Goal: Information Seeking & Learning: Find specific fact

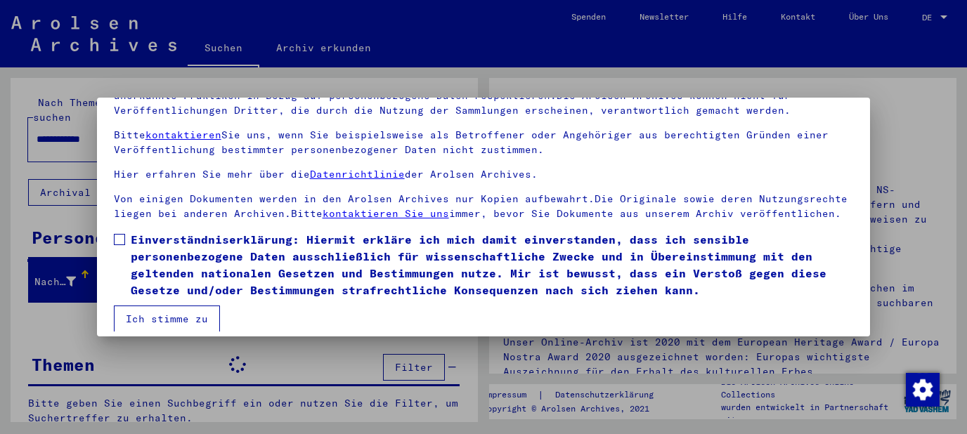
scroll to position [113, 0]
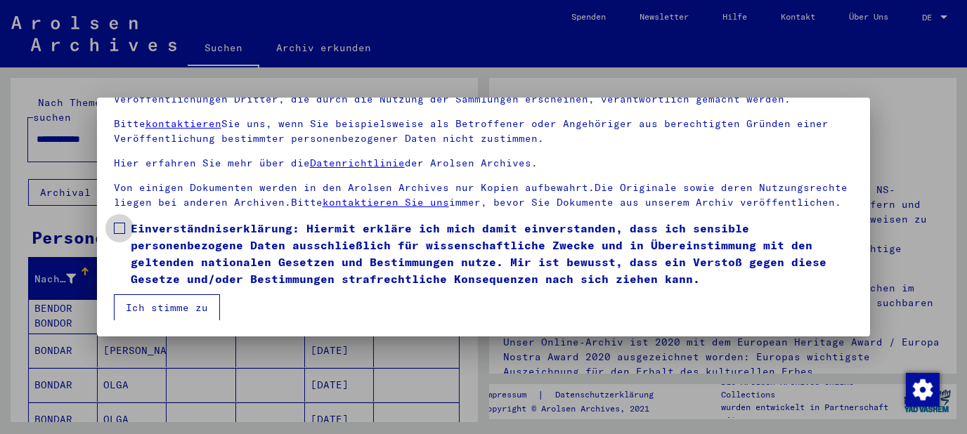
click at [118, 224] on span at bounding box center [119, 228] width 11 height 11
click at [152, 299] on button "Ich stimme zu" at bounding box center [167, 307] width 106 height 27
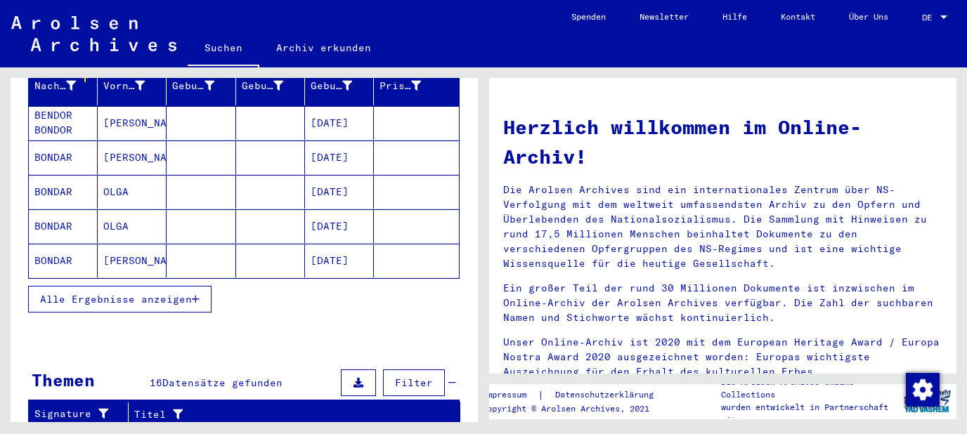
scroll to position [226, 0]
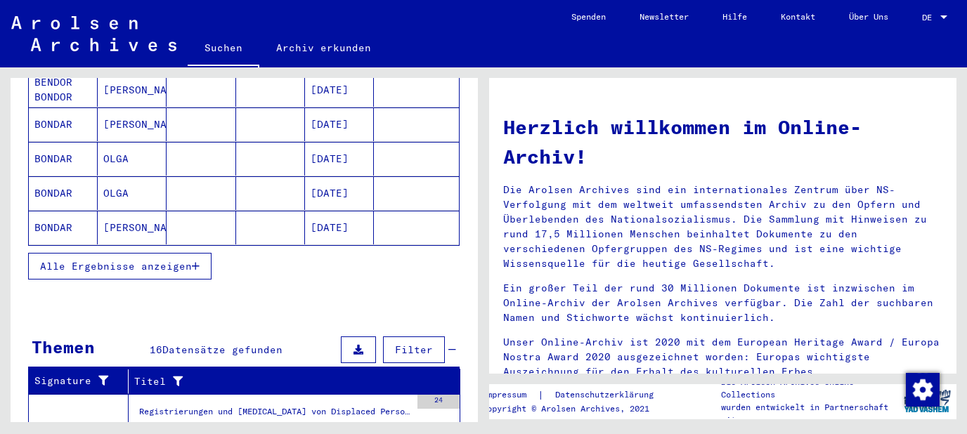
click at [185, 260] on span "Alle Ergebnisse anzeigen" at bounding box center [116, 266] width 152 height 13
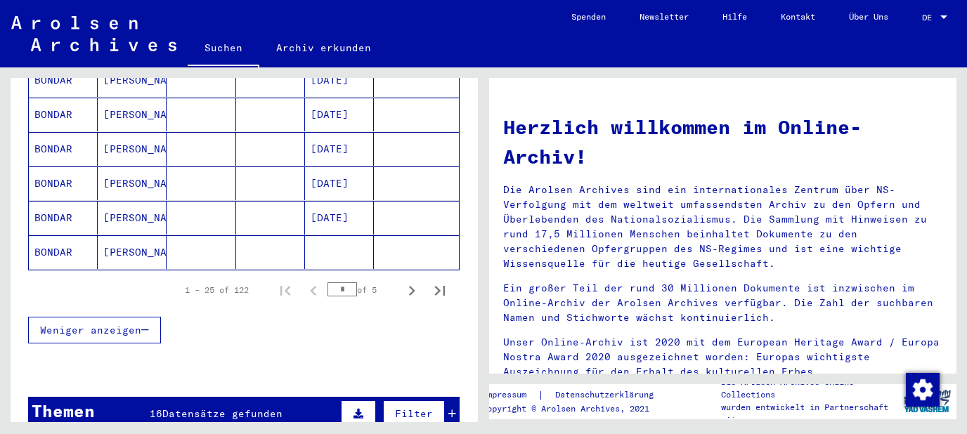
scroll to position [982, 0]
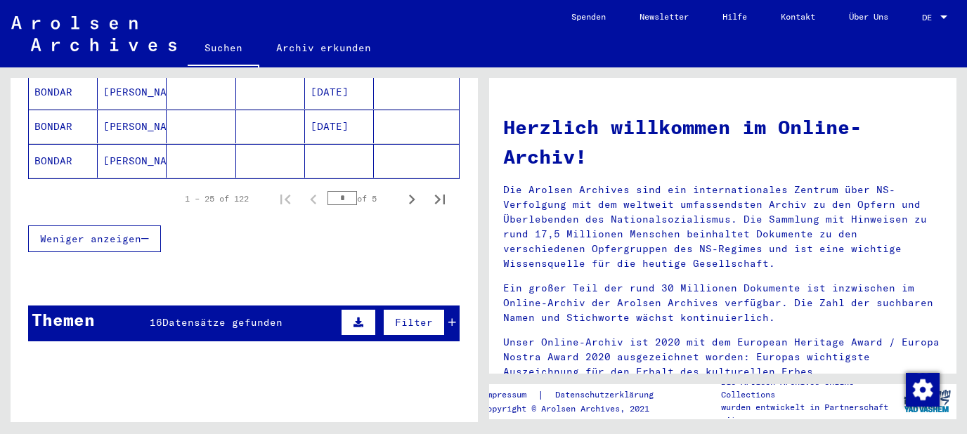
click at [322, 306] on div "Themen 16 Datensätze gefunden Filter" at bounding box center [243, 324] width 431 height 36
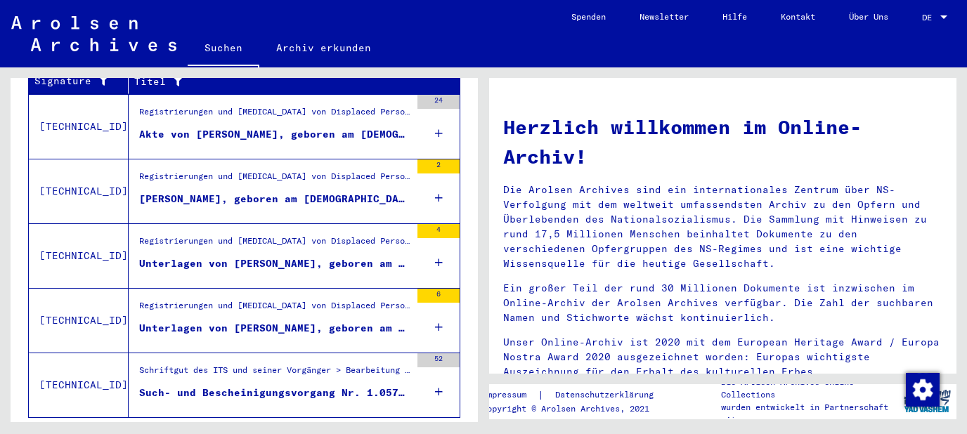
scroll to position [1267, 0]
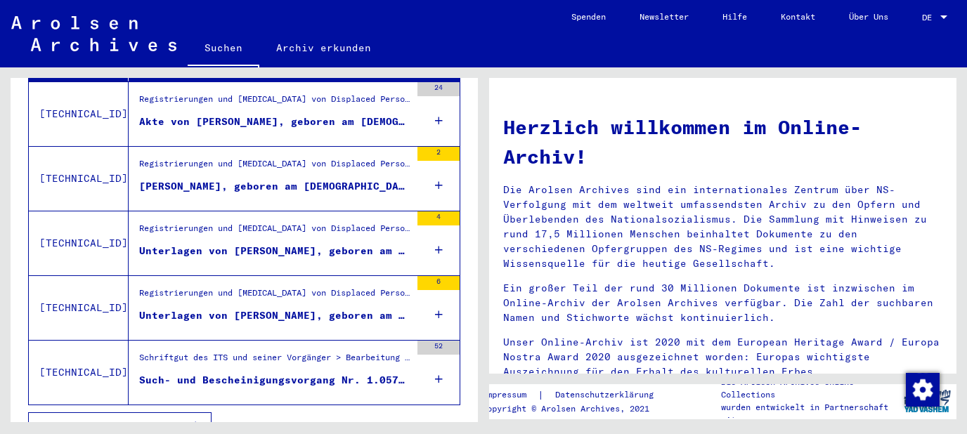
click at [433, 353] on div "52" at bounding box center [438, 372] width 42 height 63
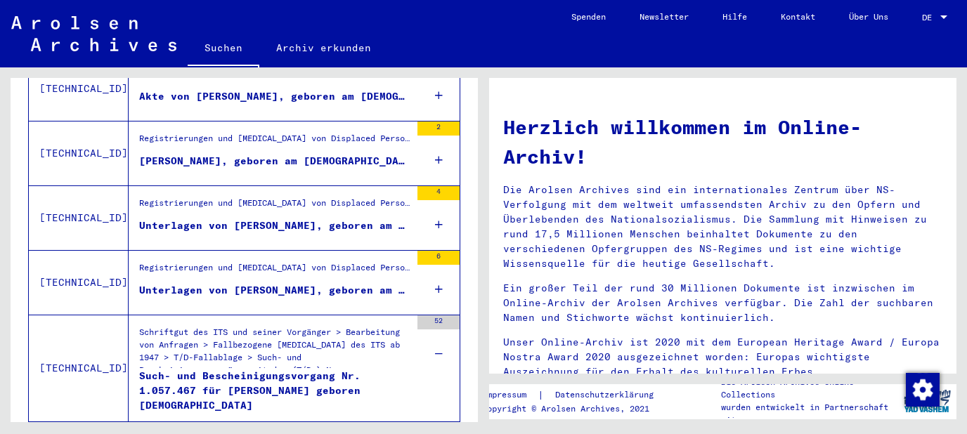
scroll to position [1309, 0]
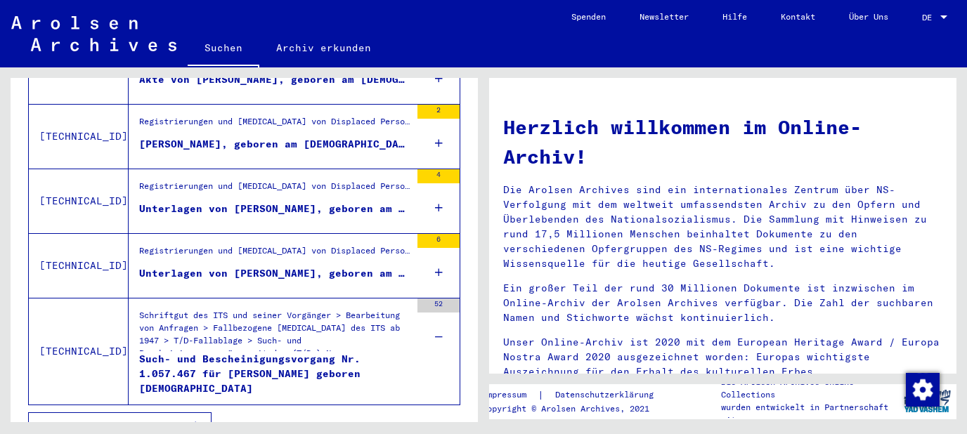
click at [437, 249] on icon at bounding box center [439, 272] width 8 height 49
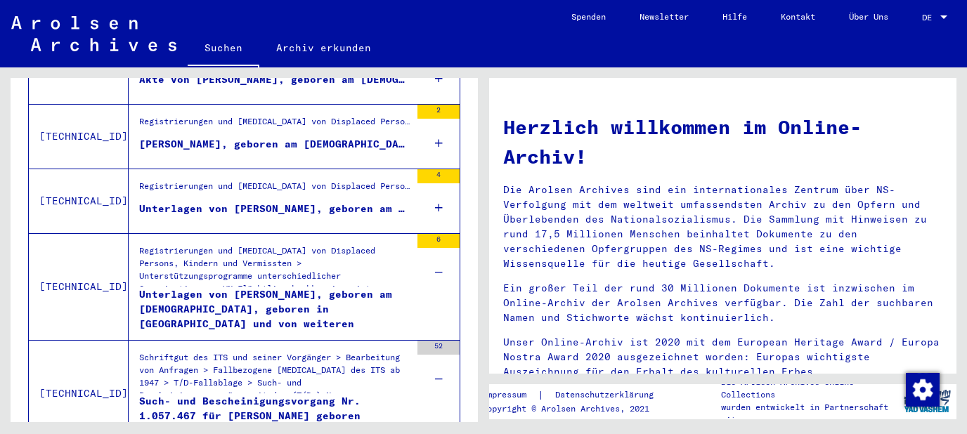
click at [435, 185] on icon at bounding box center [439, 207] width 8 height 49
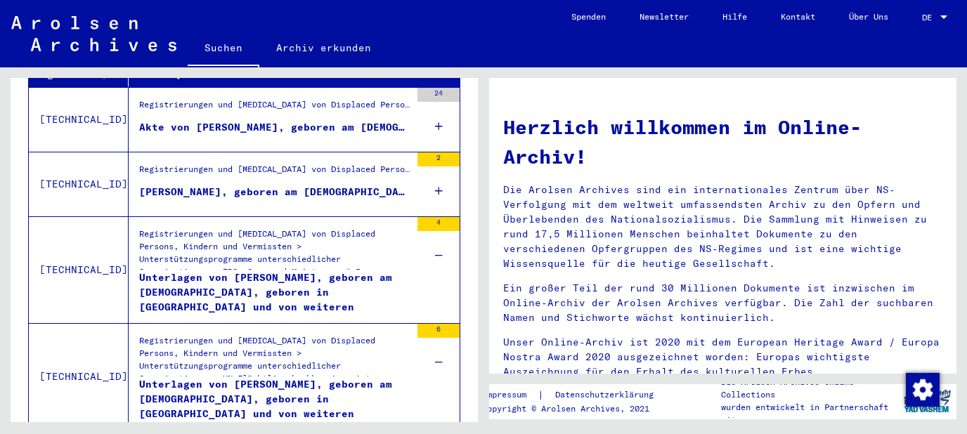
scroll to position [1233, 0]
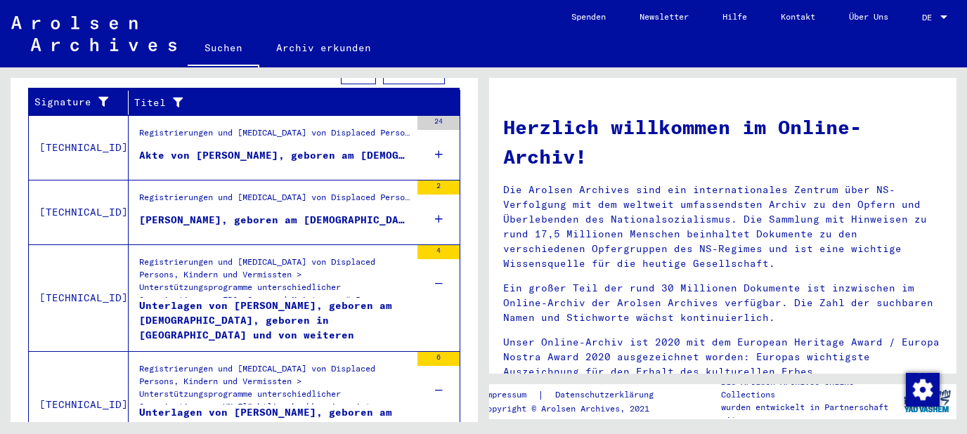
click at [442, 195] on icon at bounding box center [439, 219] width 8 height 49
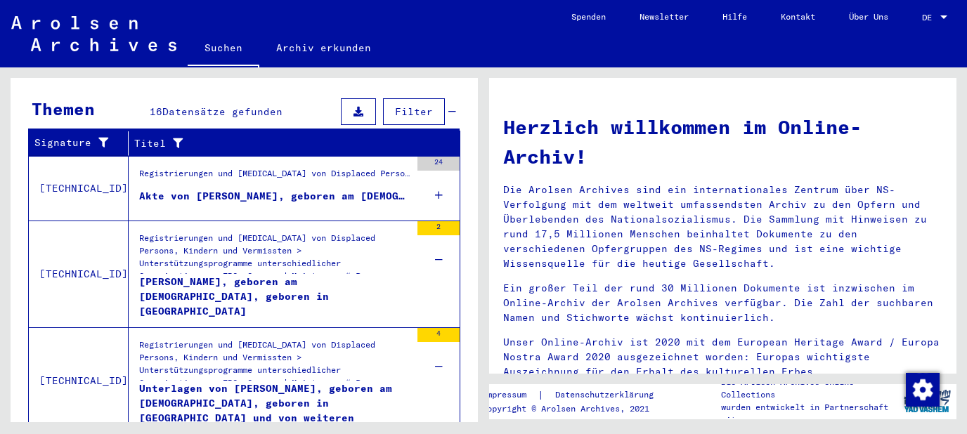
scroll to position [1158, 0]
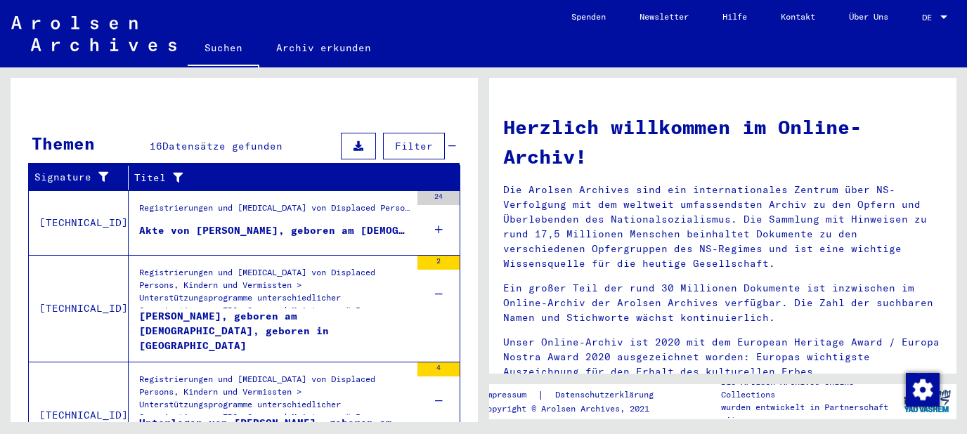
click at [436, 207] on icon at bounding box center [439, 229] width 8 height 49
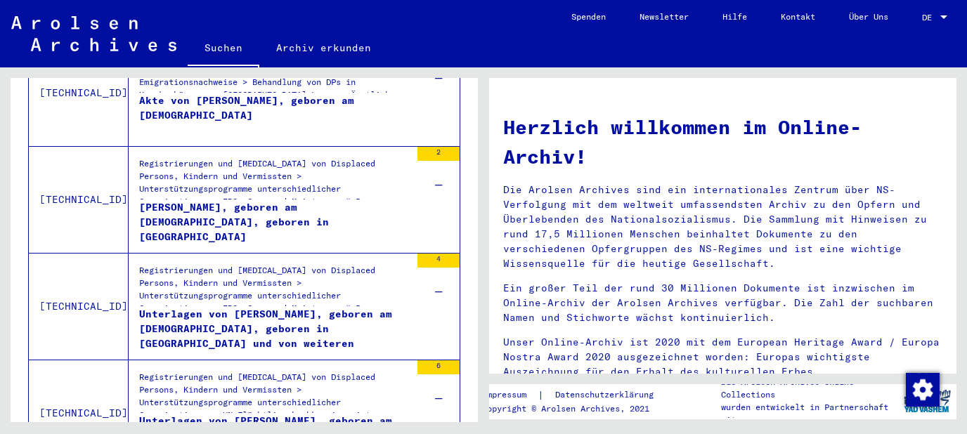
scroll to position [1233, 0]
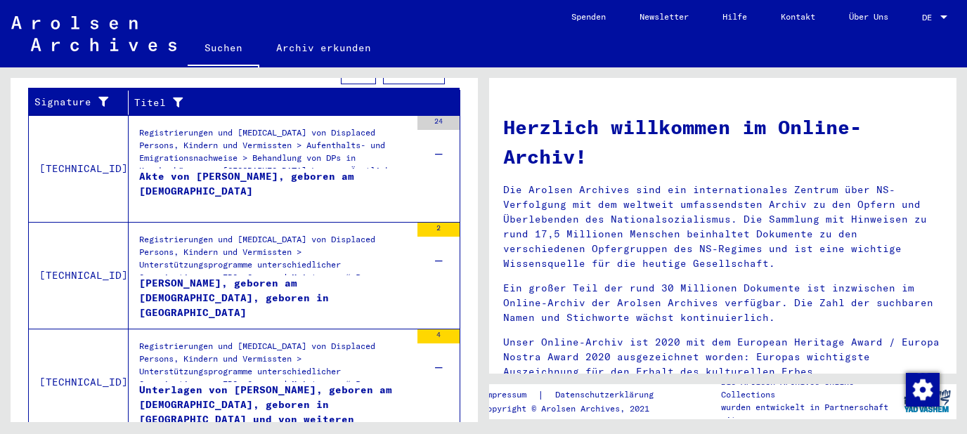
click at [342, 276] on div "[PERSON_NAME], geboren am [DEMOGRAPHIC_DATA], geboren in [GEOGRAPHIC_DATA]" at bounding box center [274, 297] width 271 height 42
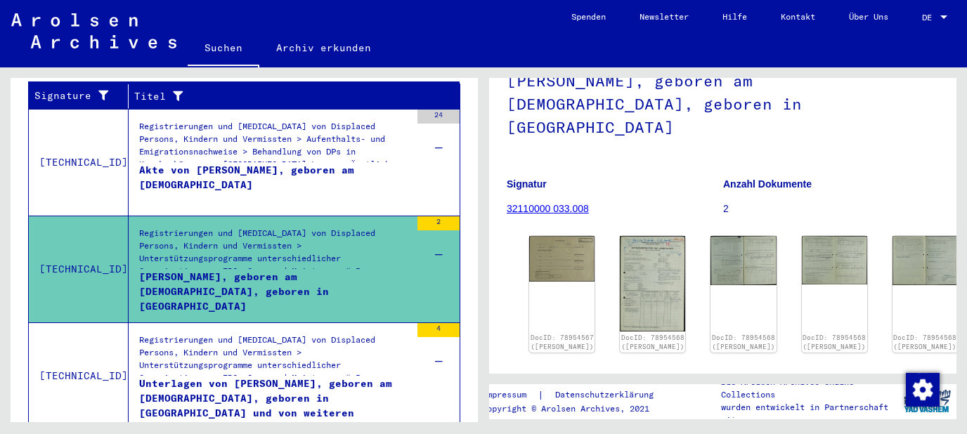
scroll to position [151, 0]
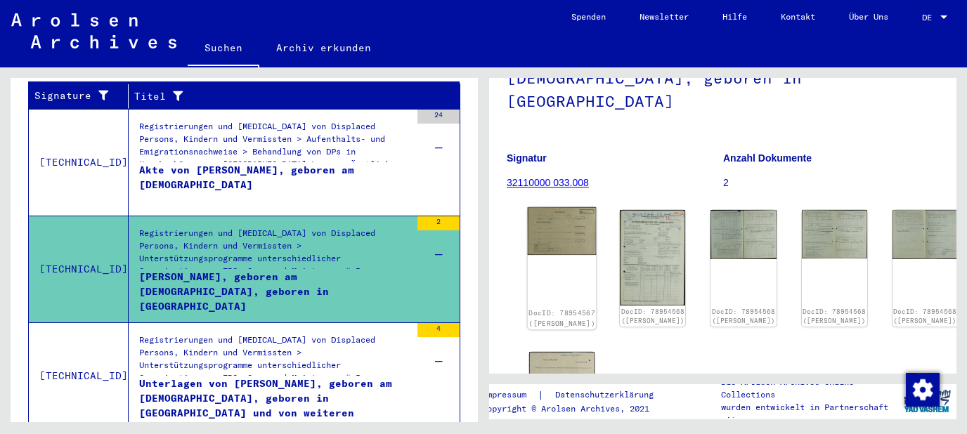
click at [563, 218] on div "DocID: 78954567 ([PERSON_NAME])" at bounding box center [562, 268] width 69 height 122
click at [557, 207] on img at bounding box center [562, 231] width 69 height 48
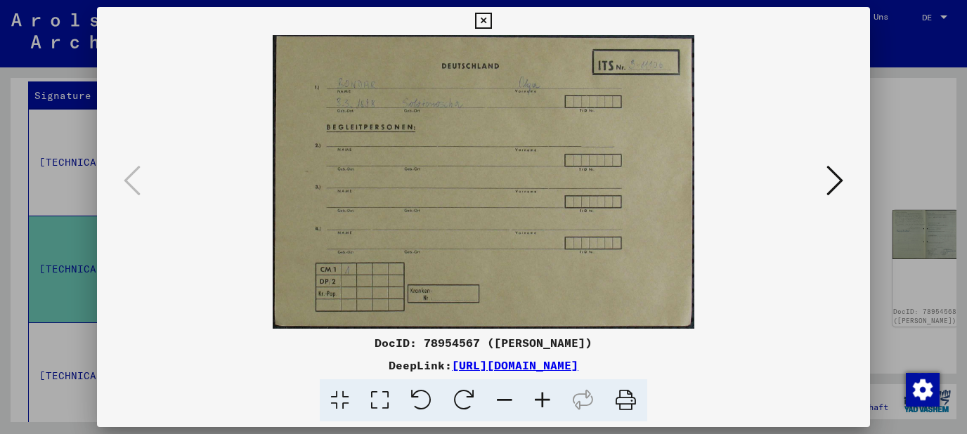
click at [833, 186] on icon at bounding box center [834, 181] width 17 height 34
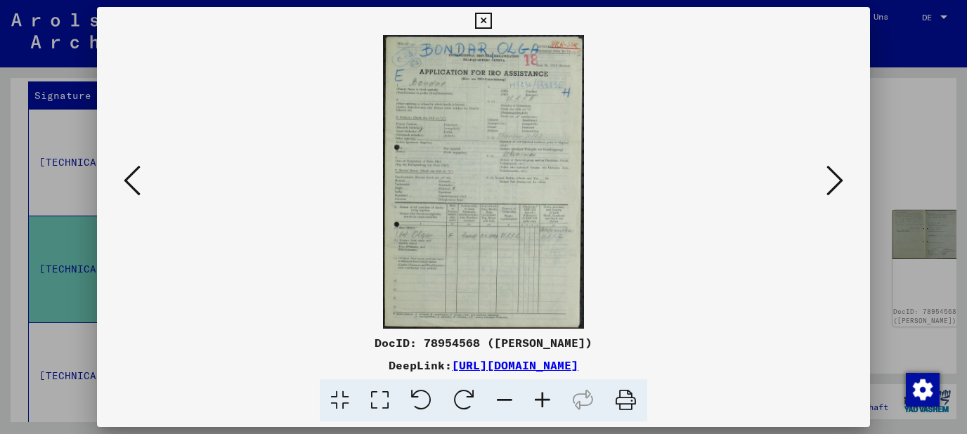
click at [537, 403] on icon at bounding box center [542, 400] width 38 height 43
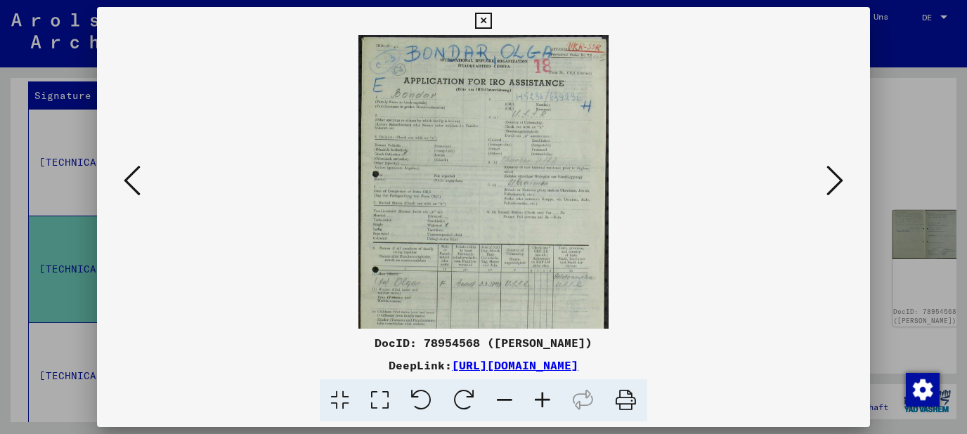
click at [537, 403] on icon at bounding box center [542, 400] width 38 height 43
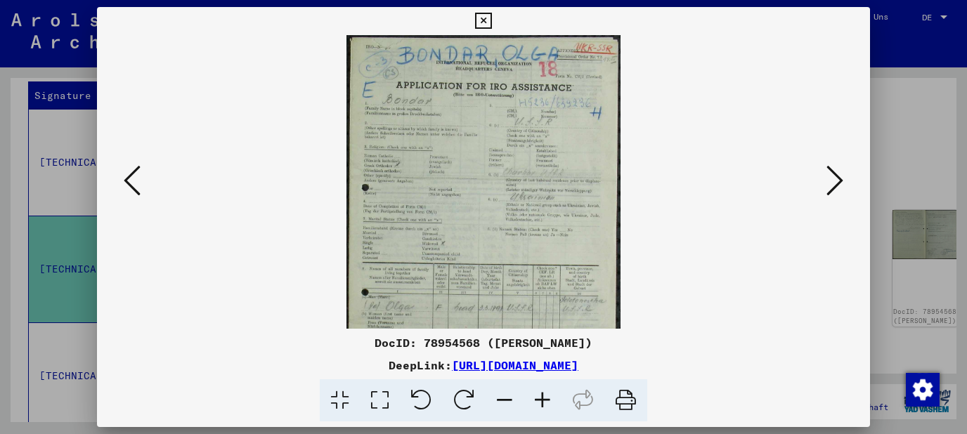
click at [537, 403] on icon at bounding box center [542, 400] width 38 height 43
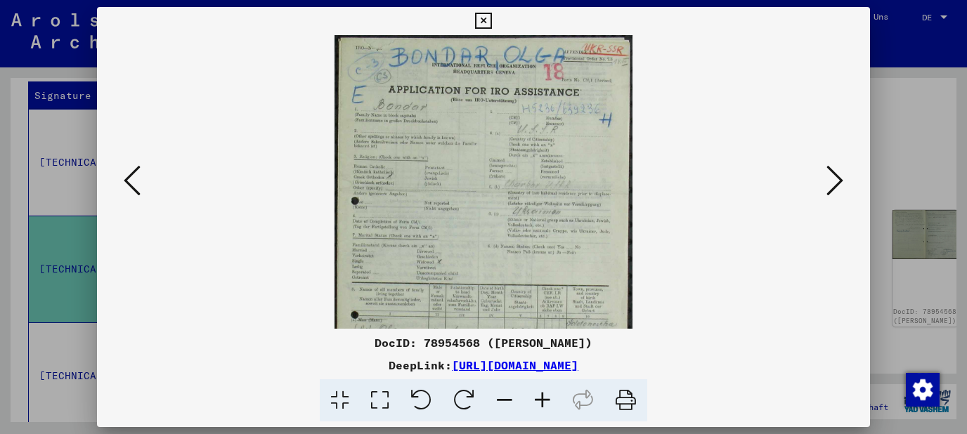
click at [537, 403] on icon at bounding box center [542, 400] width 38 height 43
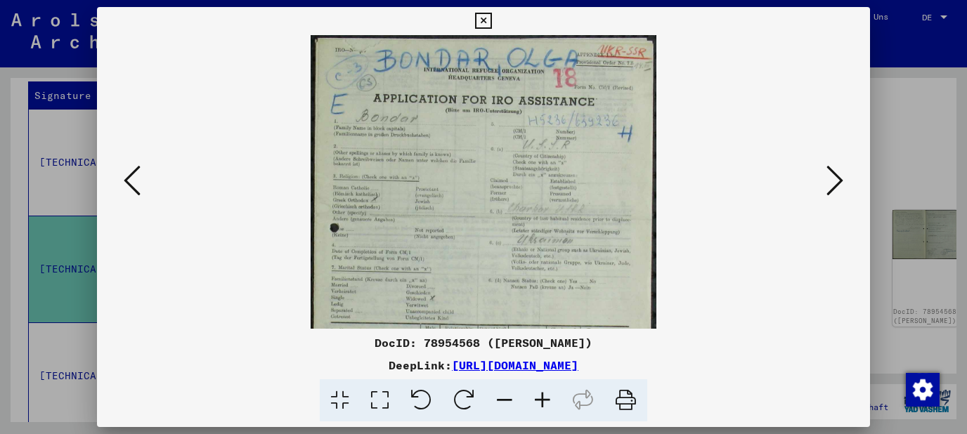
click at [537, 403] on icon at bounding box center [542, 400] width 38 height 43
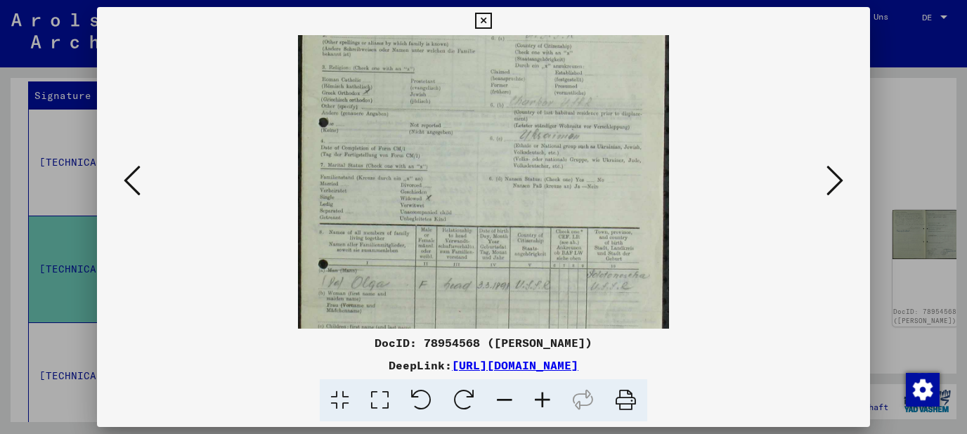
drag, startPoint x: 531, startPoint y: 305, endPoint x: 549, endPoint y: 185, distance: 120.7
click at [549, 185] on img at bounding box center [483, 186] width 370 height 540
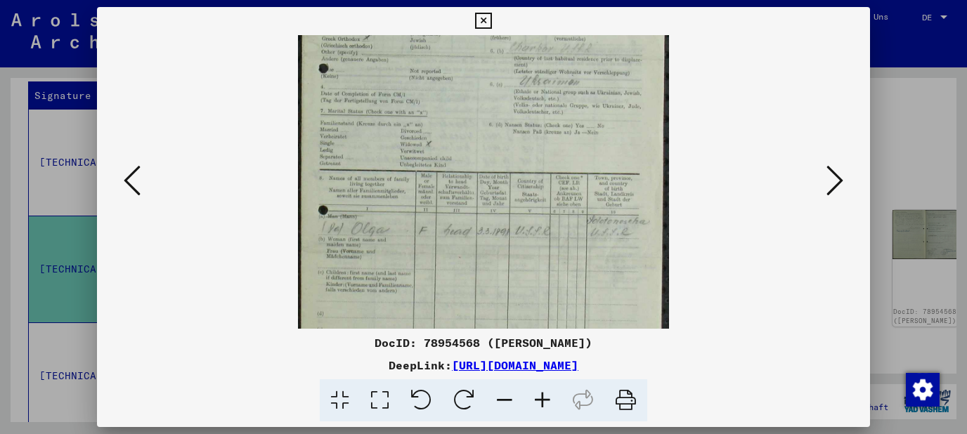
scroll to position [178, 0]
drag, startPoint x: 542, startPoint y: 218, endPoint x: 555, endPoint y: 159, distance: 59.7
click at [555, 159] on img at bounding box center [483, 127] width 370 height 540
click at [548, 396] on icon at bounding box center [542, 400] width 38 height 43
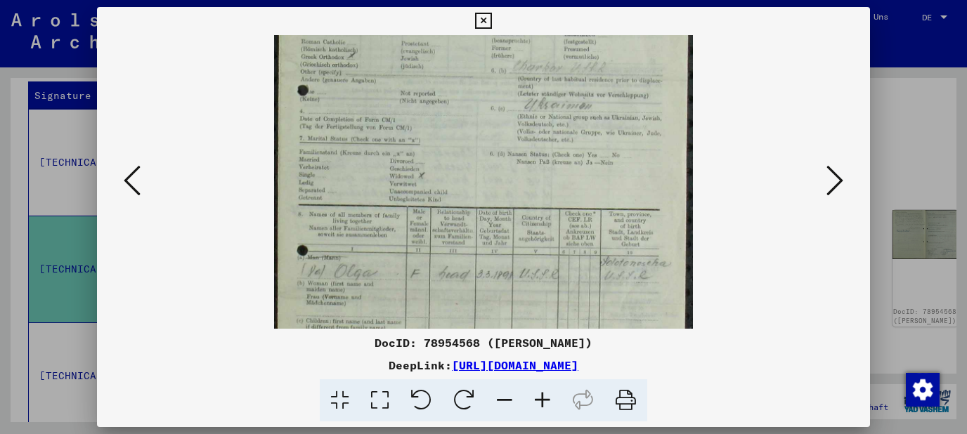
click at [548, 396] on icon at bounding box center [542, 400] width 38 height 43
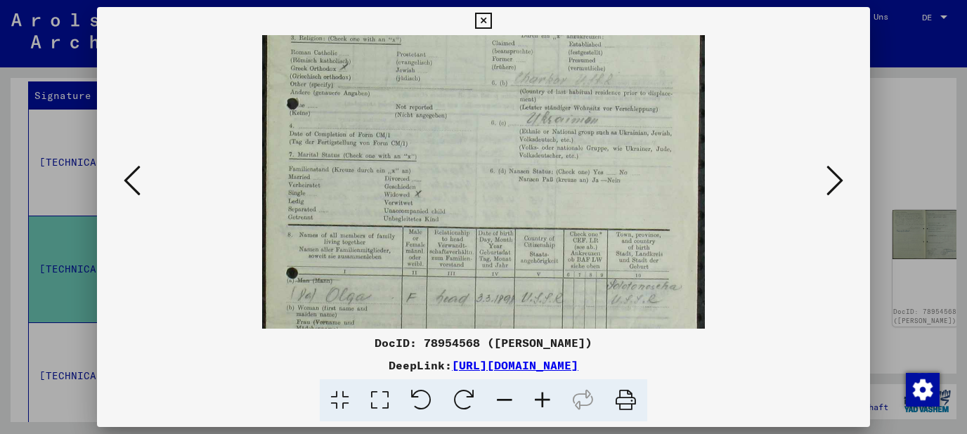
click at [548, 396] on icon at bounding box center [542, 400] width 38 height 43
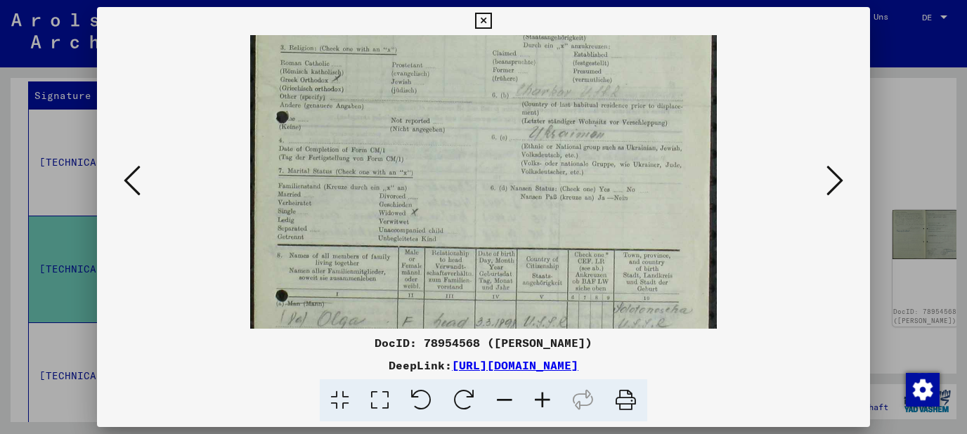
scroll to position [309, 0]
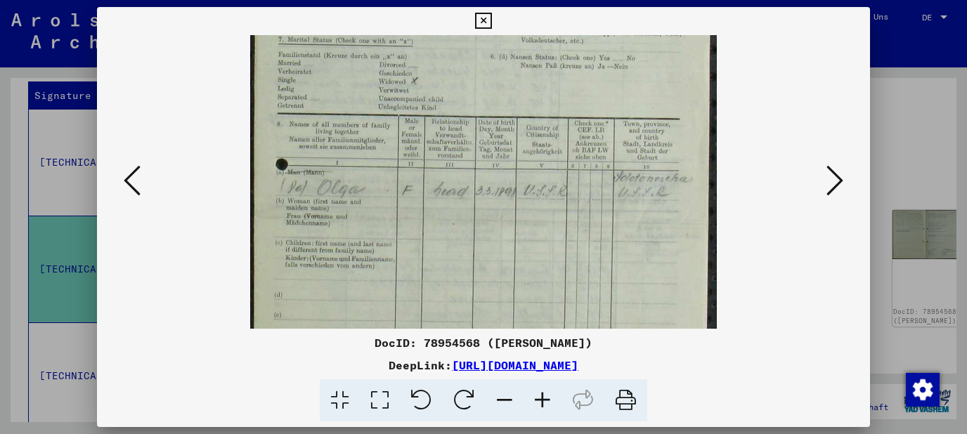
drag, startPoint x: 536, startPoint y: 266, endPoint x: 559, endPoint y: 135, distance: 133.3
click at [559, 135] on img at bounding box center [483, 66] width 467 height 680
click at [491, 23] on icon at bounding box center [483, 21] width 16 height 17
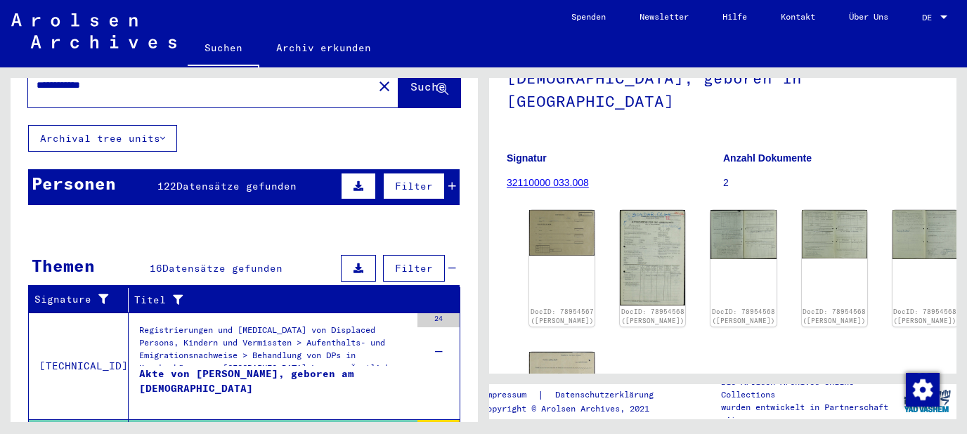
scroll to position [0, 0]
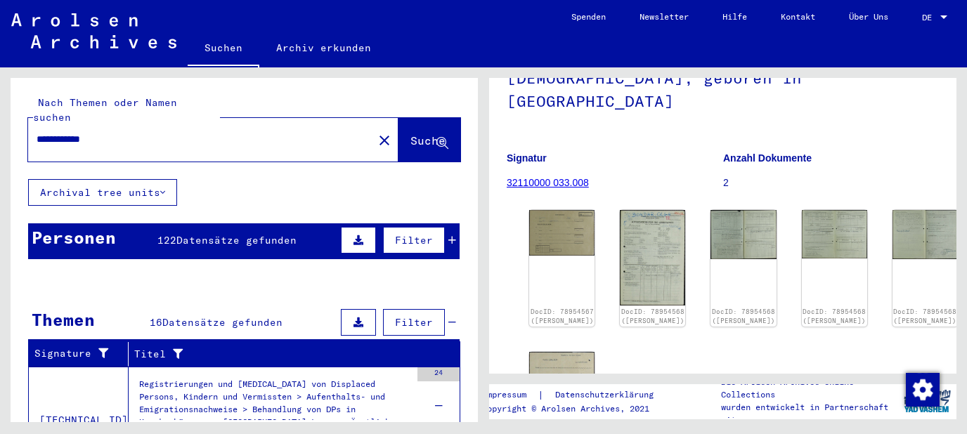
drag, startPoint x: 133, startPoint y: 120, endPoint x: 0, endPoint y: 174, distance: 143.1
click at [37, 147] on input "**********" at bounding box center [201, 139] width 328 height 15
type input "**********"
click at [410, 133] on span "Suche" at bounding box center [427, 140] width 35 height 14
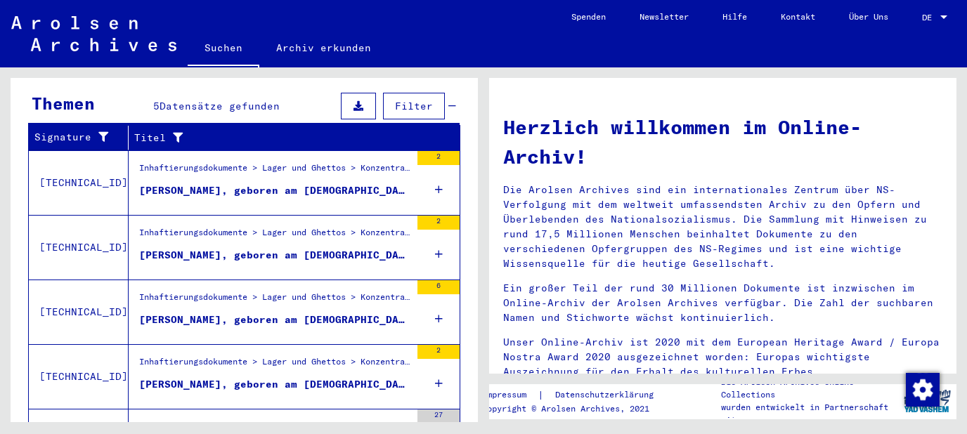
scroll to position [216, 0]
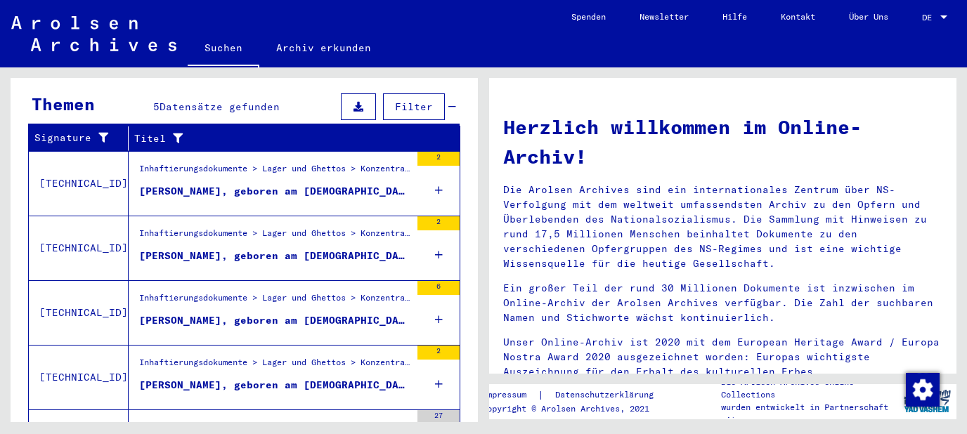
click at [434, 170] on mat-row "SOTOW IWAN [DATE]" at bounding box center [244, 169] width 430 height 34
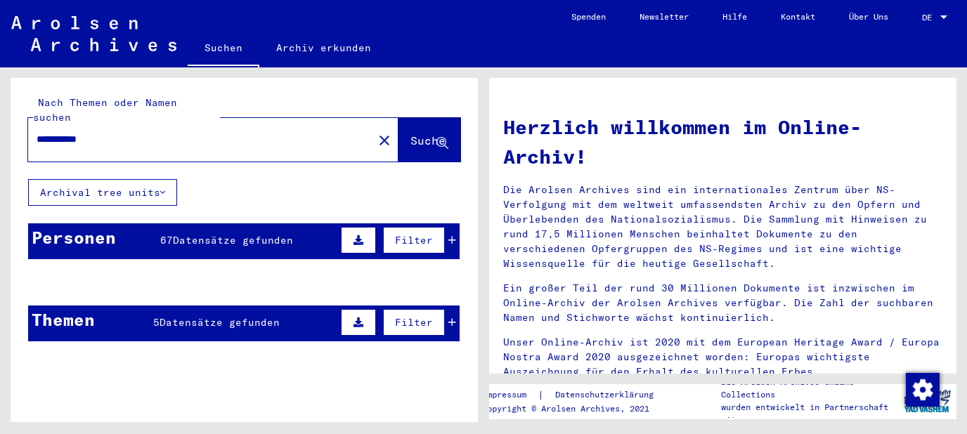
click at [431, 133] on span "Suche" at bounding box center [427, 140] width 35 height 14
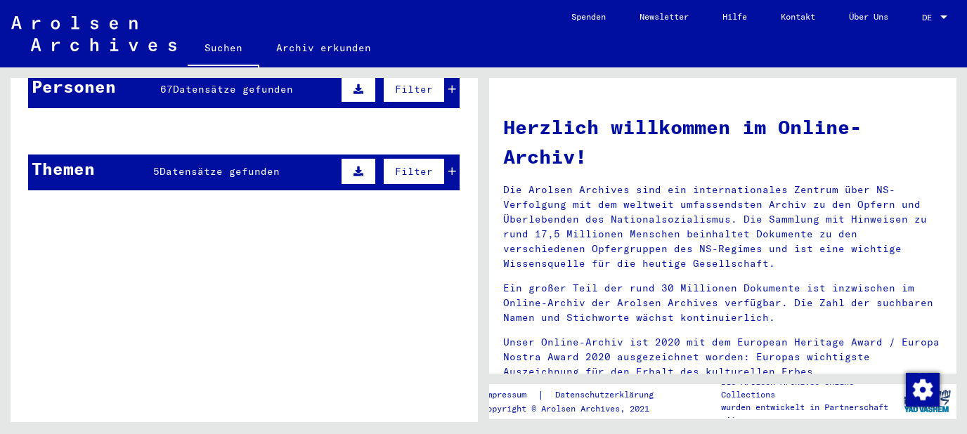
scroll to position [75, 0]
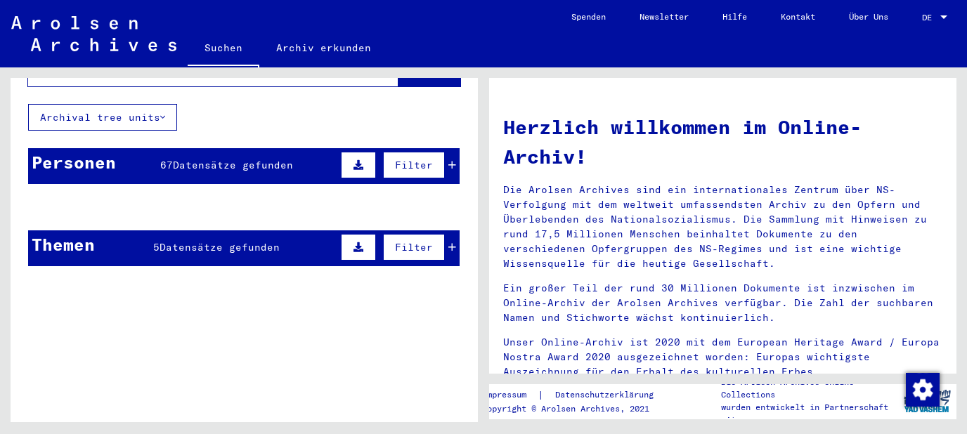
click at [223, 148] on div "Personen 67 Datensätze gefunden Filter" at bounding box center [243, 166] width 431 height 36
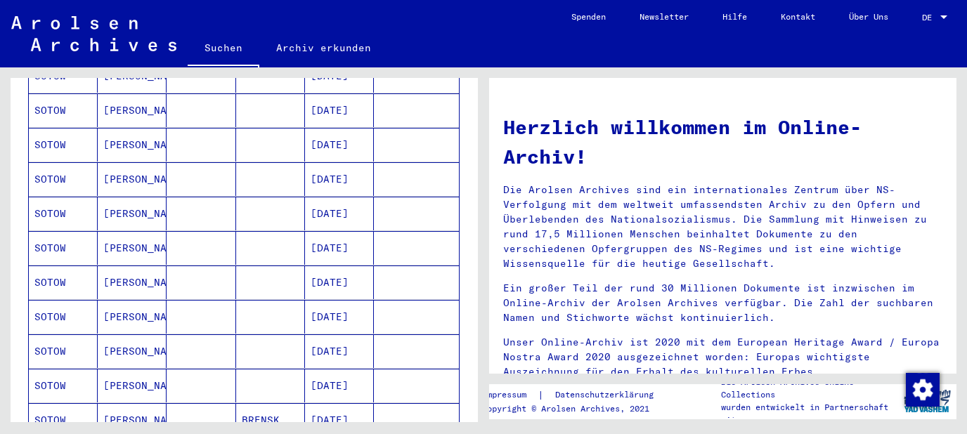
scroll to position [679, 0]
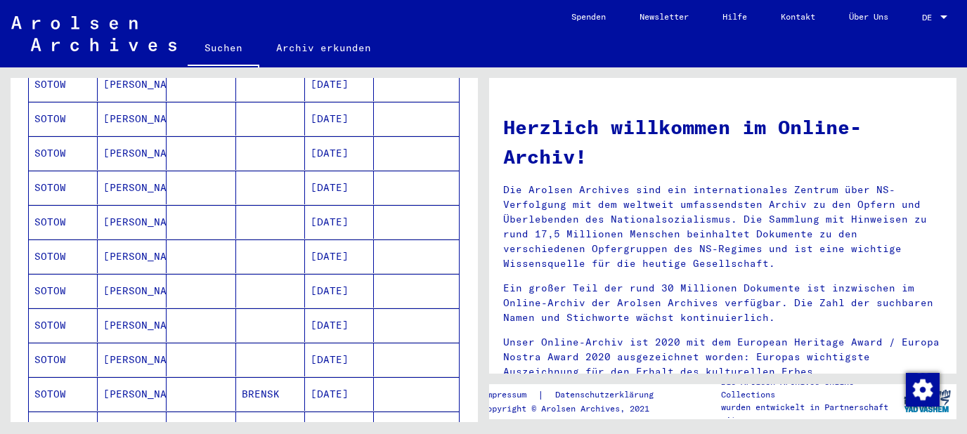
click at [135, 136] on mat-cell "[PERSON_NAME]" at bounding box center [132, 153] width 69 height 34
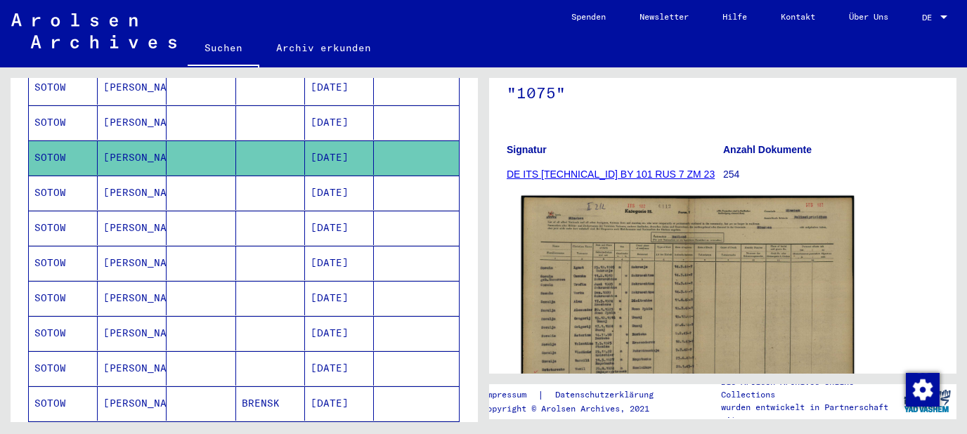
scroll to position [226, 0]
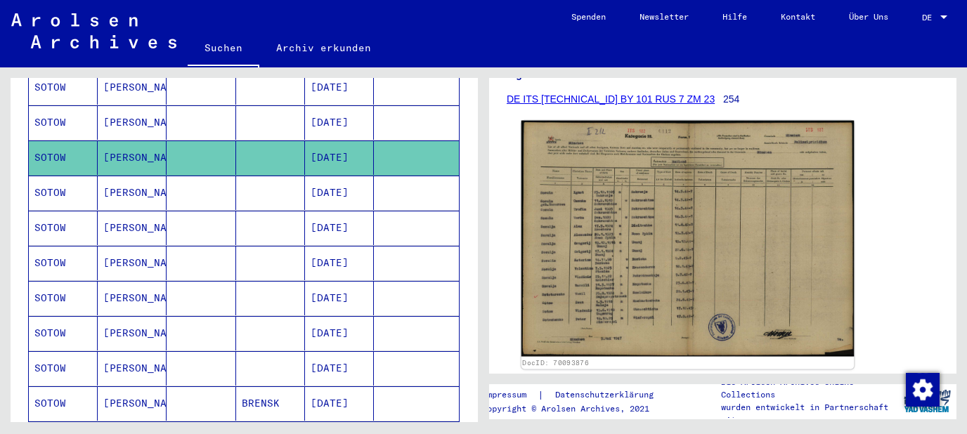
click at [662, 214] on img at bounding box center [687, 239] width 333 height 237
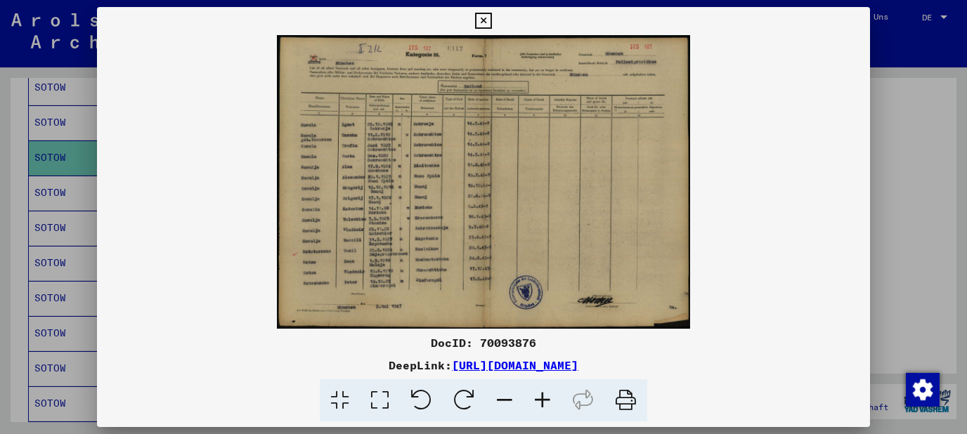
click at [545, 393] on icon at bounding box center [542, 400] width 38 height 43
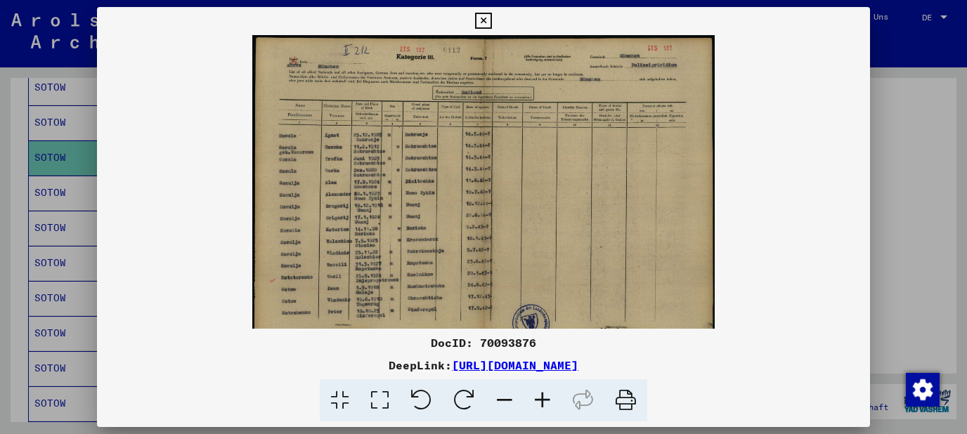
click at [545, 392] on icon at bounding box center [542, 400] width 38 height 43
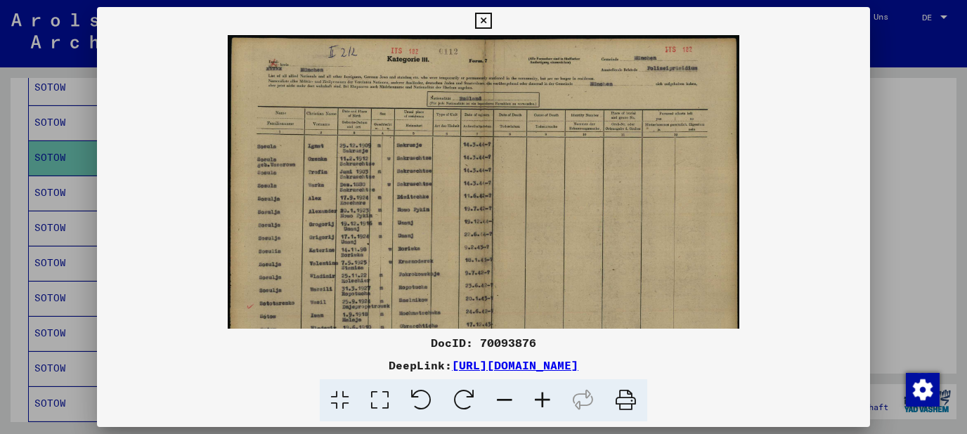
click at [545, 392] on icon at bounding box center [542, 400] width 38 height 43
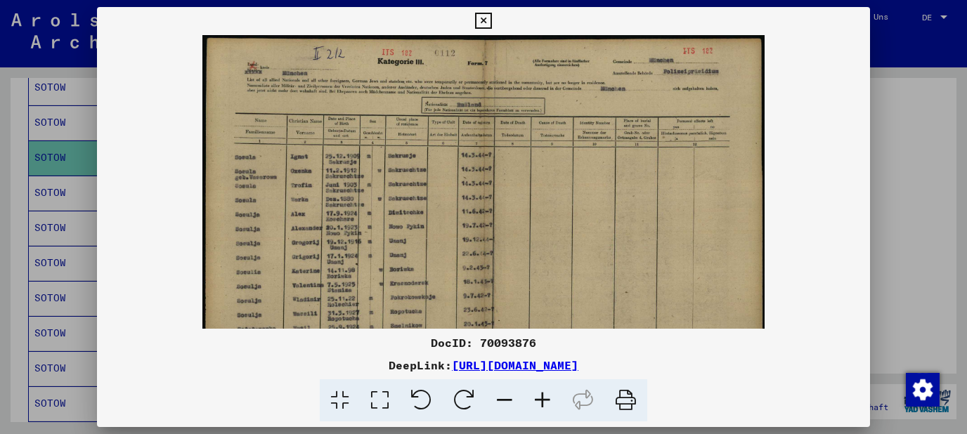
click at [544, 392] on icon at bounding box center [542, 400] width 38 height 43
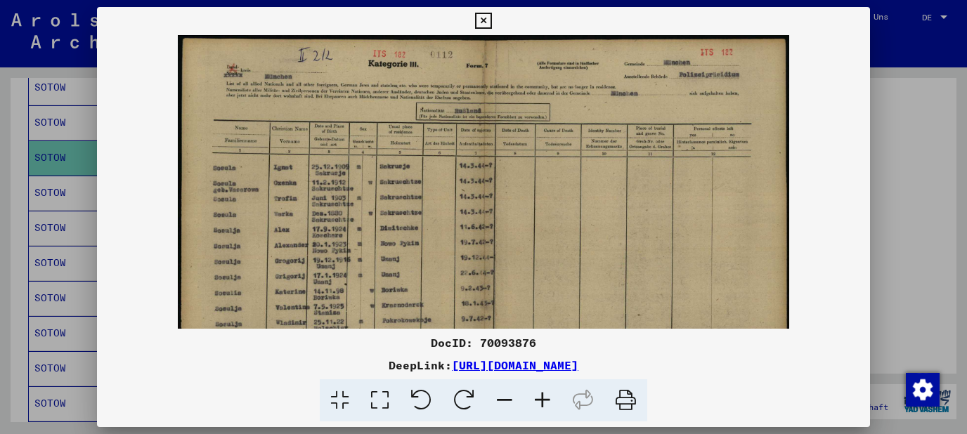
drag, startPoint x: 549, startPoint y: 389, endPoint x: 533, endPoint y: 376, distance: 20.5
click at [548, 389] on icon at bounding box center [542, 400] width 38 height 43
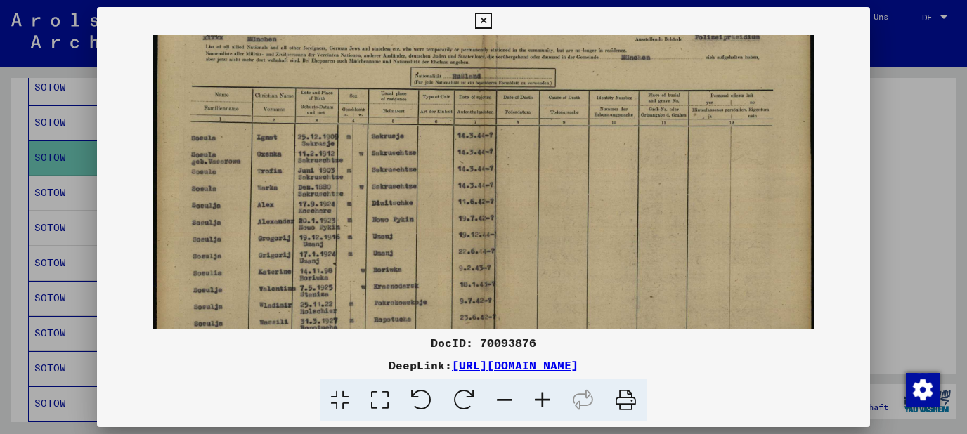
drag, startPoint x: 447, startPoint y: 219, endPoint x: 464, endPoint y: 177, distance: 45.0
click at [464, 177] on img at bounding box center [483, 228] width 660 height 469
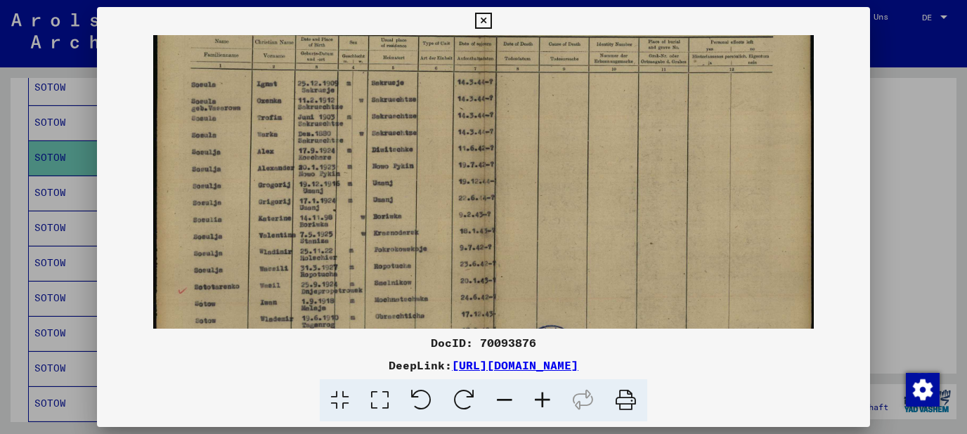
drag, startPoint x: 438, startPoint y: 209, endPoint x: 446, endPoint y: 157, distance: 52.7
click at [446, 157] on img at bounding box center [483, 175] width 660 height 469
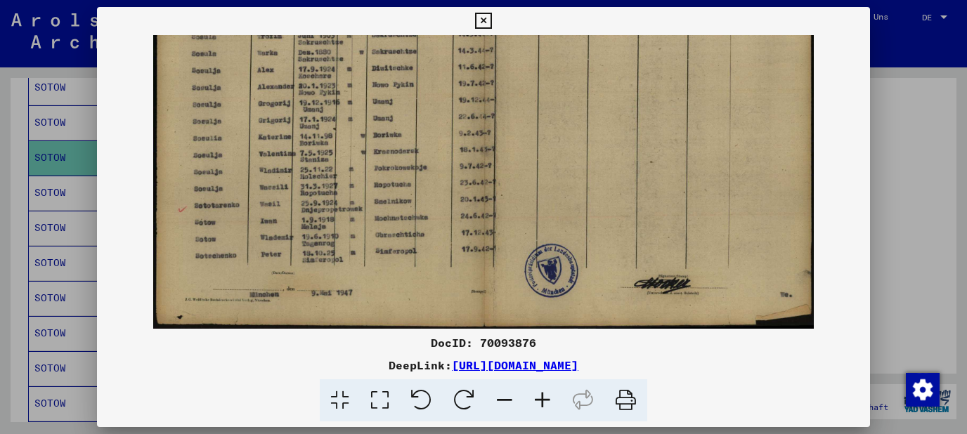
drag, startPoint x: 422, startPoint y: 204, endPoint x: 438, endPoint y: 119, distance: 86.4
click at [438, 119] on img at bounding box center [483, 93] width 660 height 469
click at [550, 399] on icon at bounding box center [542, 400] width 38 height 43
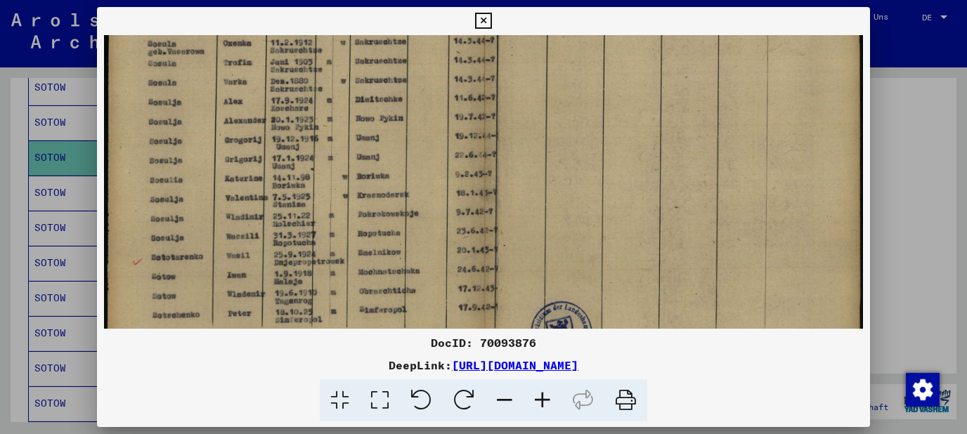
click at [550, 399] on icon at bounding box center [542, 400] width 38 height 43
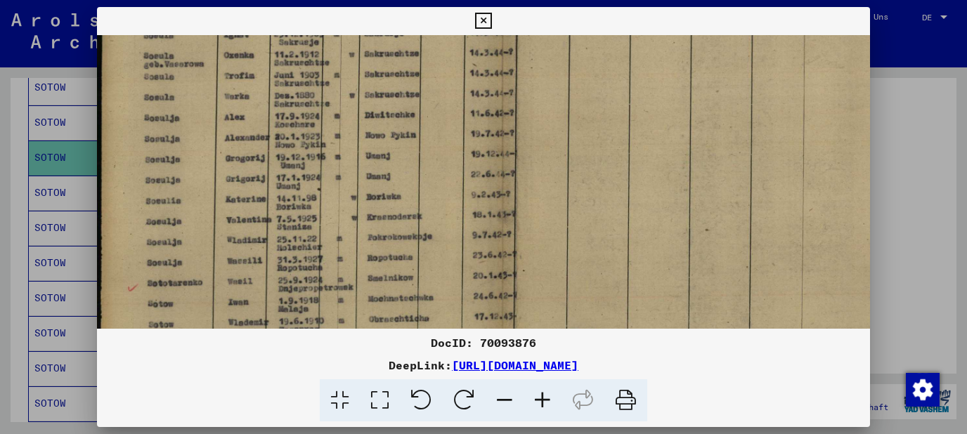
click at [550, 399] on icon at bounding box center [542, 400] width 38 height 43
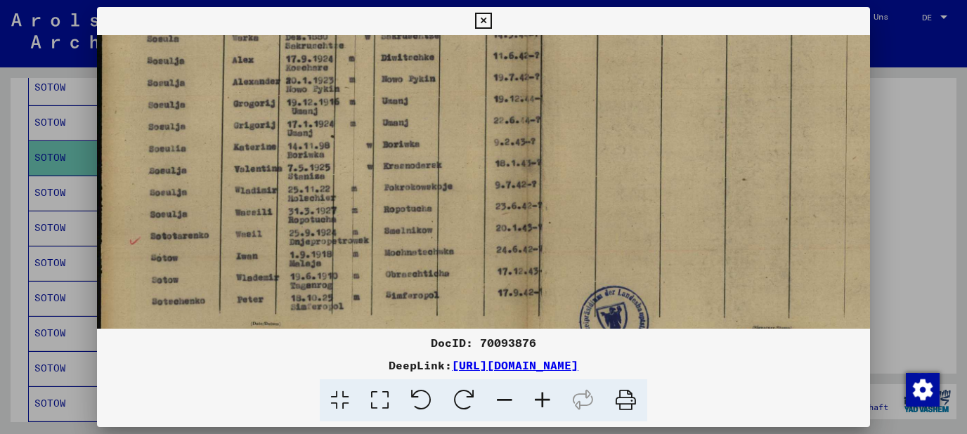
scroll to position [287, 0]
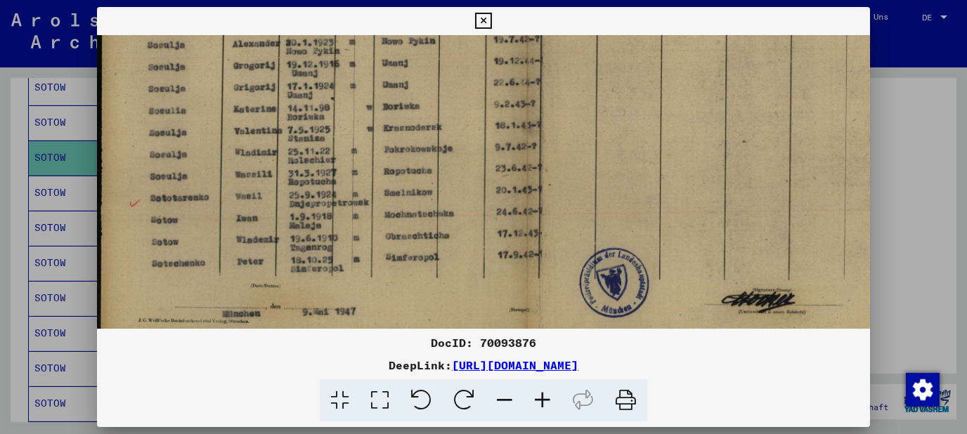
drag, startPoint x: 438, startPoint y: 252, endPoint x: 472, endPoint y: 141, distance: 116.0
click at [472, 141] on img at bounding box center [526, 53] width 858 height 610
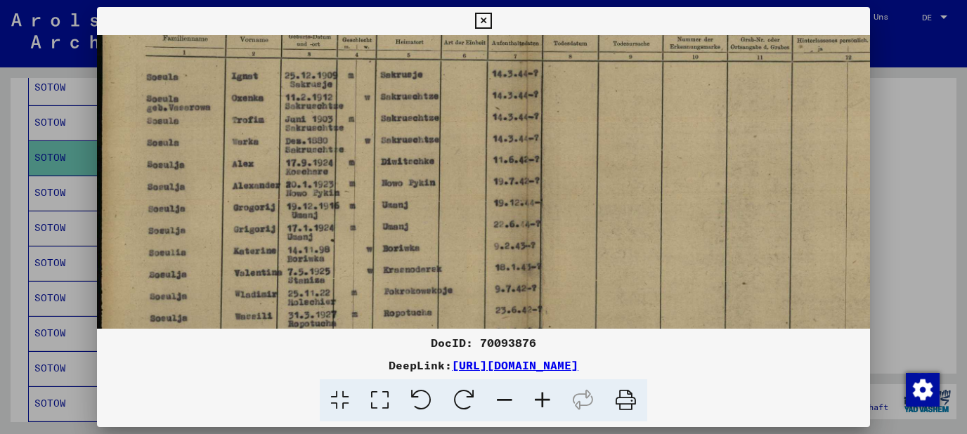
drag, startPoint x: 475, startPoint y: 146, endPoint x: 483, endPoint y: 287, distance: 141.4
click at [483, 287] on img at bounding box center [526, 195] width 858 height 610
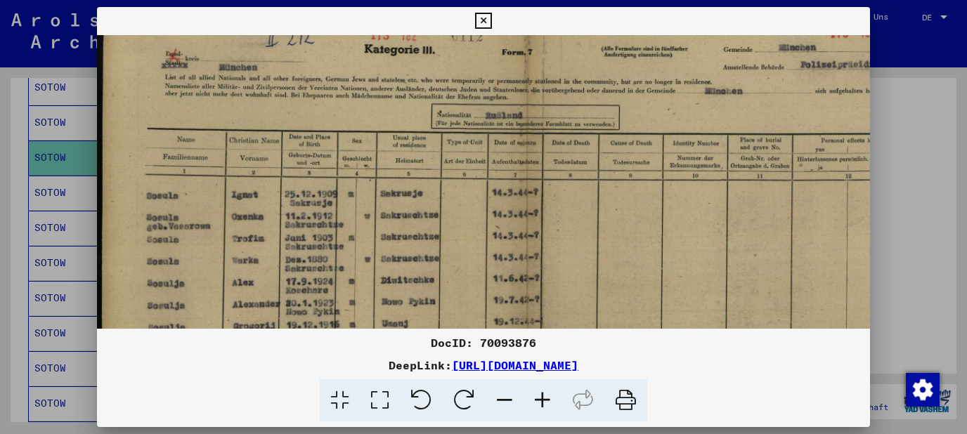
drag, startPoint x: 474, startPoint y: 152, endPoint x: 479, endPoint y: 273, distance: 120.3
click at [479, 273] on img at bounding box center [526, 314] width 858 height 610
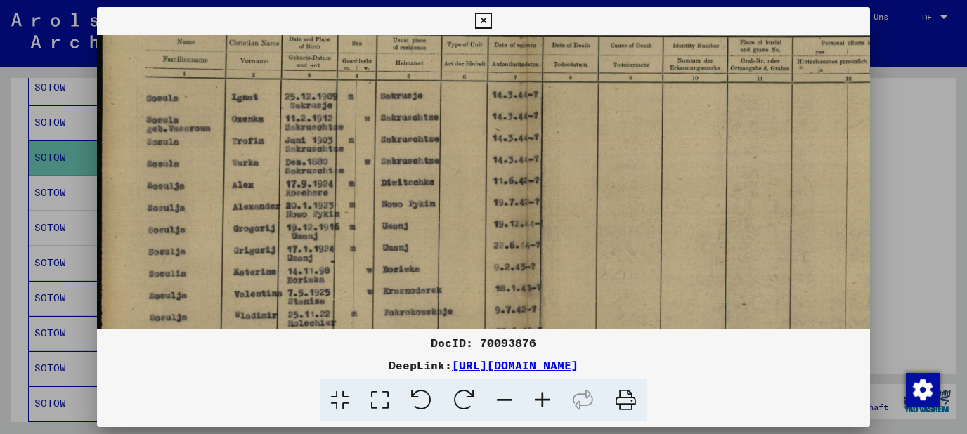
scroll to position [125, 0]
drag, startPoint x: 464, startPoint y: 238, endPoint x: 467, endPoint y: 140, distance: 98.4
click at [467, 140] on img at bounding box center [526, 215] width 858 height 610
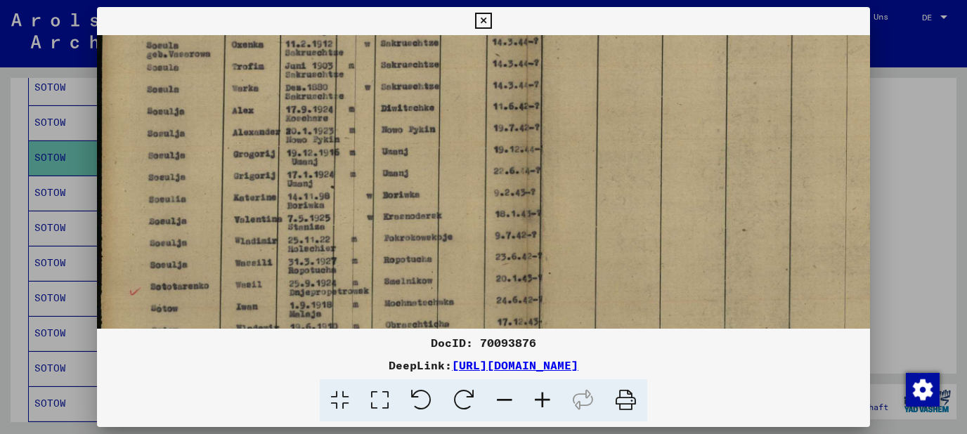
drag, startPoint x: 470, startPoint y: 197, endPoint x: 483, endPoint y: 125, distance: 73.5
click at [483, 125] on img at bounding box center [526, 142] width 858 height 610
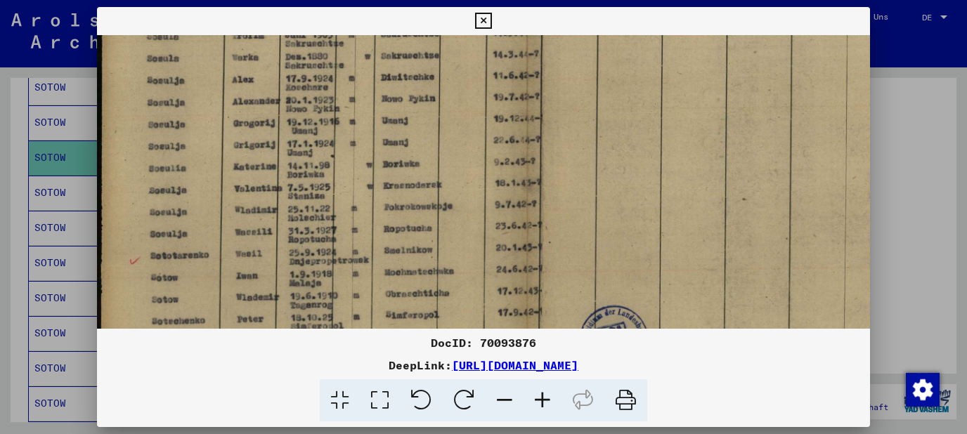
drag, startPoint x: 472, startPoint y: 178, endPoint x: 479, endPoint y: 148, distance: 31.7
click at [479, 148] on img at bounding box center [526, 111] width 858 height 610
click at [491, 15] on icon at bounding box center [483, 21] width 16 height 17
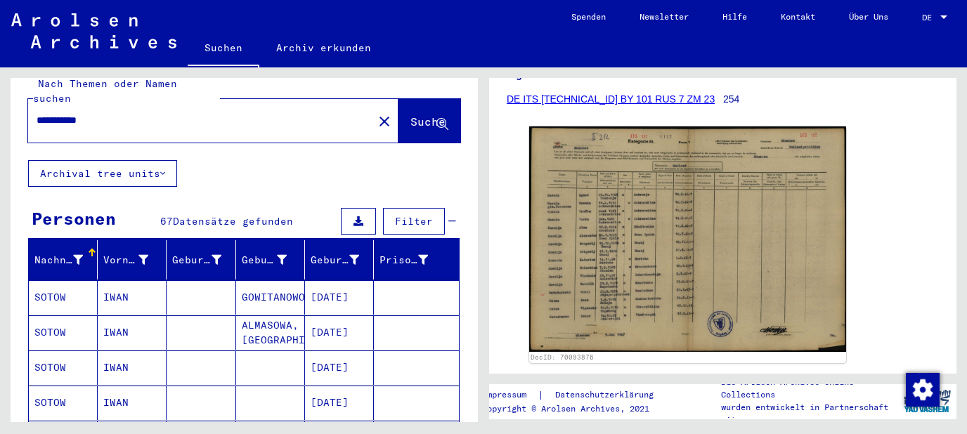
scroll to position [0, 0]
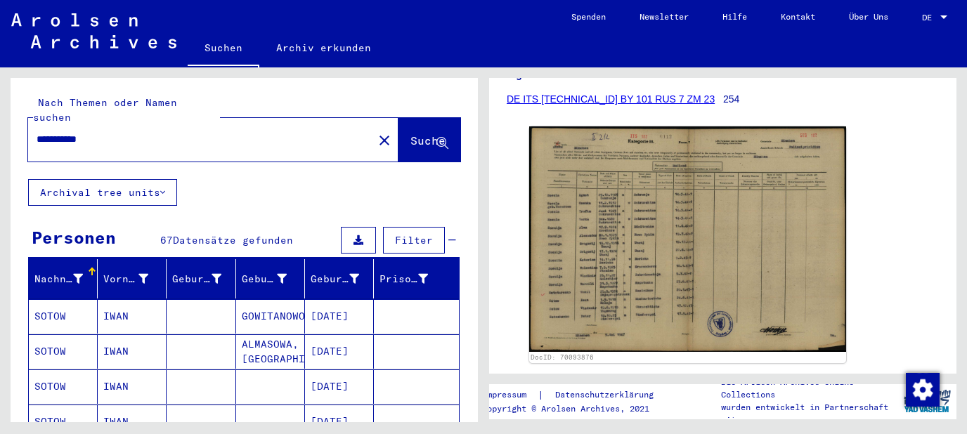
click at [115, 32] on img at bounding box center [93, 30] width 165 height 35
